Goal: Transaction & Acquisition: Purchase product/service

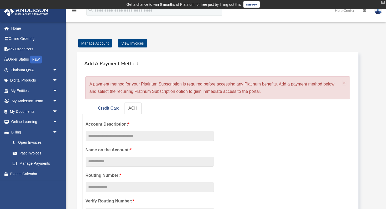
click at [382, 3] on div "X" at bounding box center [382, 2] width 3 height 3
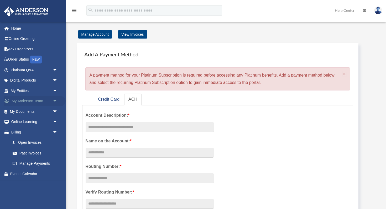
click at [43, 101] on link "My [PERSON_NAME] Team arrow_drop_down" at bounding box center [35, 101] width 62 height 11
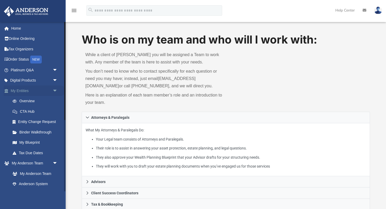
click at [31, 89] on link "My Entities arrow_drop_down" at bounding box center [35, 91] width 62 height 11
click at [54, 93] on span "arrow_drop_down" at bounding box center [58, 91] width 11 height 11
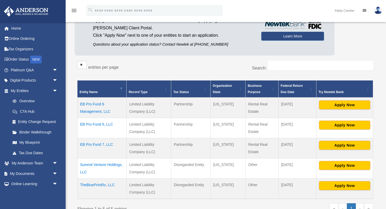
scroll to position [58, 0]
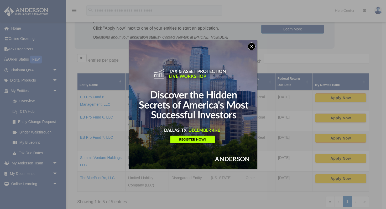
click at [251, 45] on button "x" at bounding box center [252, 47] width 8 height 8
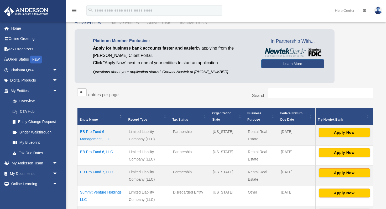
scroll to position [43, 0]
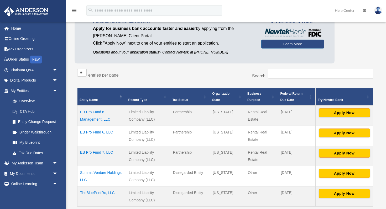
click at [99, 120] on td "EB Pro Fund 6 Management, LLC" at bounding box center [101, 116] width 49 height 20
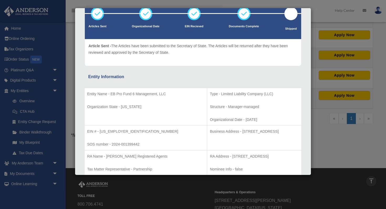
scroll to position [0, 0]
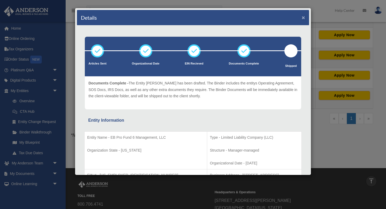
click at [302, 16] on button "×" at bounding box center [303, 18] width 3 height 6
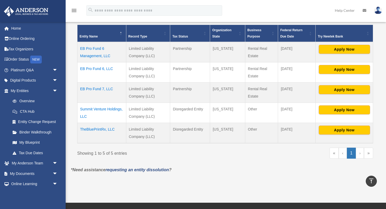
scroll to position [105, 0]
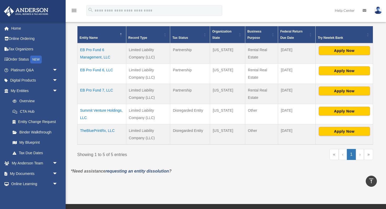
click at [101, 70] on td "EB Pro Fund 6, LLC" at bounding box center [101, 74] width 49 height 20
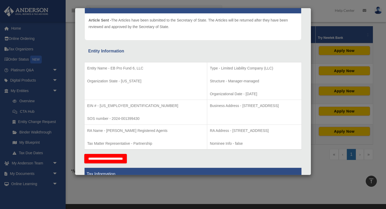
scroll to position [0, 0]
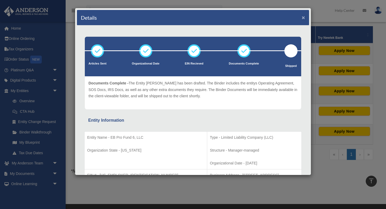
click at [303, 19] on button "×" at bounding box center [303, 18] width 3 height 6
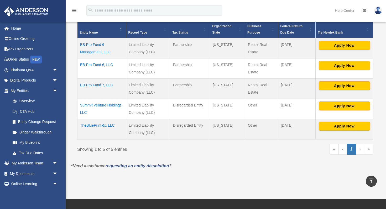
scroll to position [106, 0]
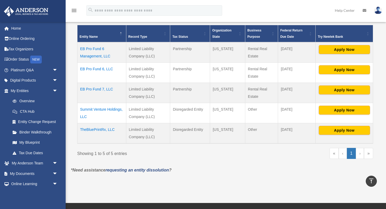
click at [96, 68] on td "EB Pro Fund 6, LLC" at bounding box center [101, 72] width 49 height 20
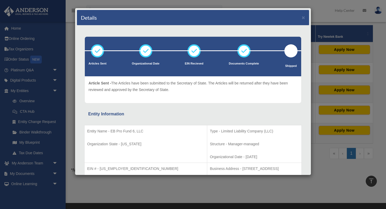
scroll to position [0, 0]
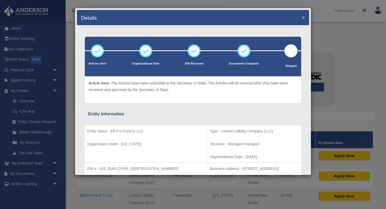
click at [303, 18] on button "×" at bounding box center [303, 18] width 3 height 6
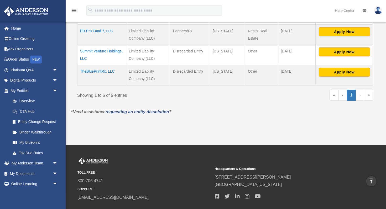
scroll to position [172, 0]
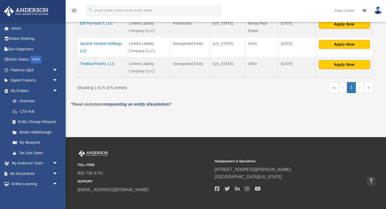
click at [360, 89] on link "›" at bounding box center [360, 87] width 8 height 11
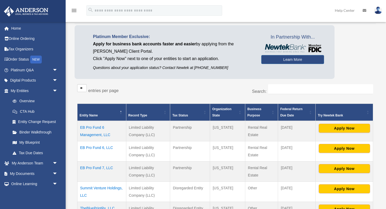
scroll to position [0, 0]
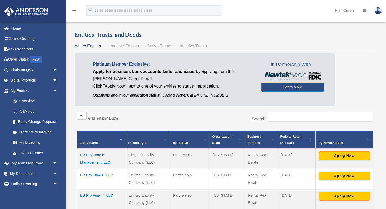
click at [121, 45] on span "Inactive Entities" at bounding box center [123, 46] width 29 height 4
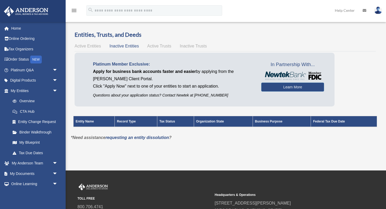
click at [154, 46] on span "Active Trusts" at bounding box center [159, 46] width 24 height 4
click at [204, 45] on span "Inactive Trusts" at bounding box center [193, 46] width 27 height 4
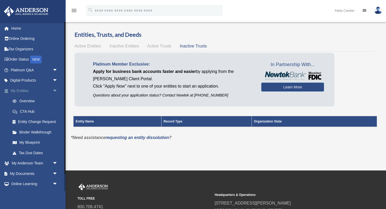
click at [53, 90] on span "arrow_drop_down" at bounding box center [58, 91] width 11 height 11
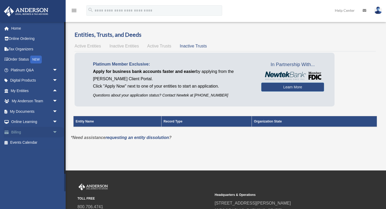
click at [49, 132] on link "Billing arrow_drop_down" at bounding box center [35, 132] width 62 height 11
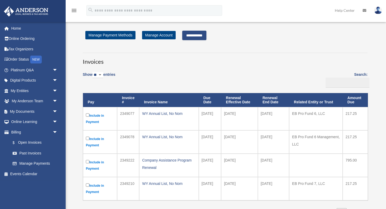
click at [198, 38] on input "**********" at bounding box center [194, 35] width 24 height 9
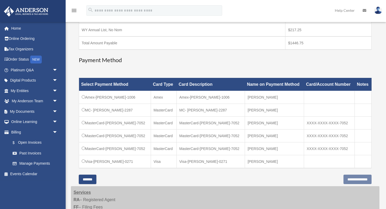
scroll to position [139, 0]
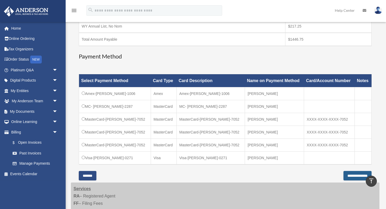
click at [345, 177] on input "**********" at bounding box center [357, 175] width 28 height 9
